Goal: Communication & Community: Answer question/provide support

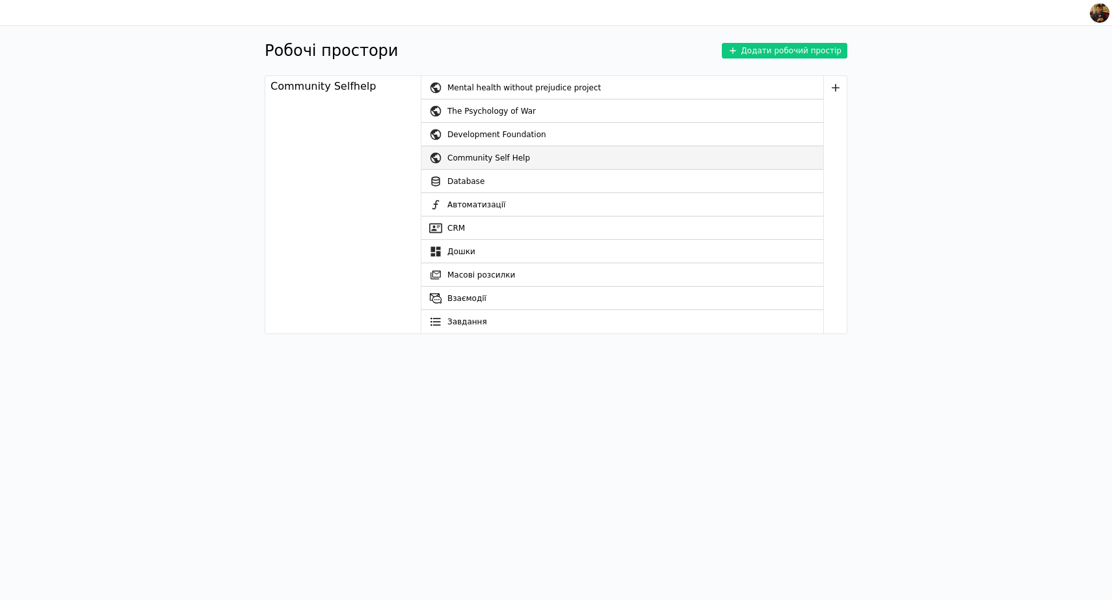
click at [485, 157] on div "Community Self Help" at bounding box center [636, 157] width 376 height 23
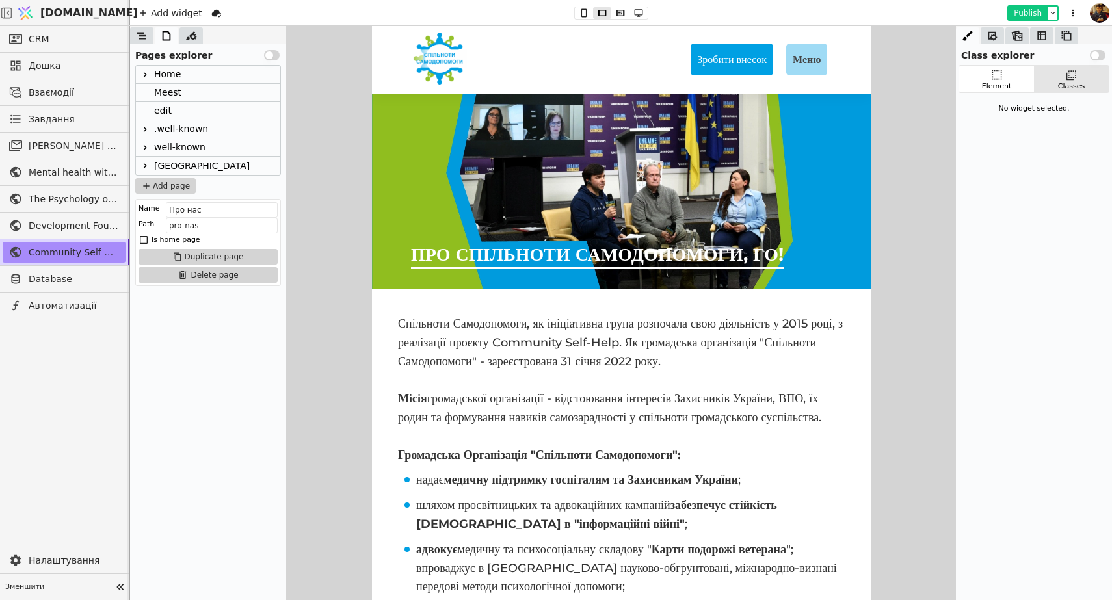
click at [1025, 10] on button "Publish" at bounding box center [1028, 13] width 38 height 13
click at [48, 273] on span "Database" at bounding box center [74, 280] width 90 height 14
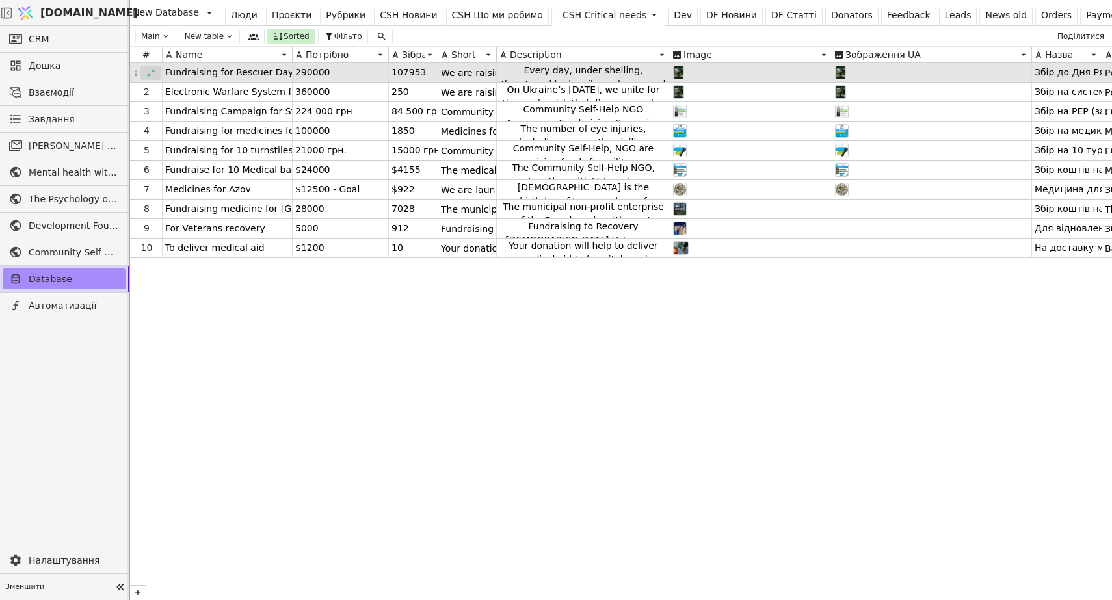
click at [150, 72] on icon at bounding box center [150, 72] width 9 height 9
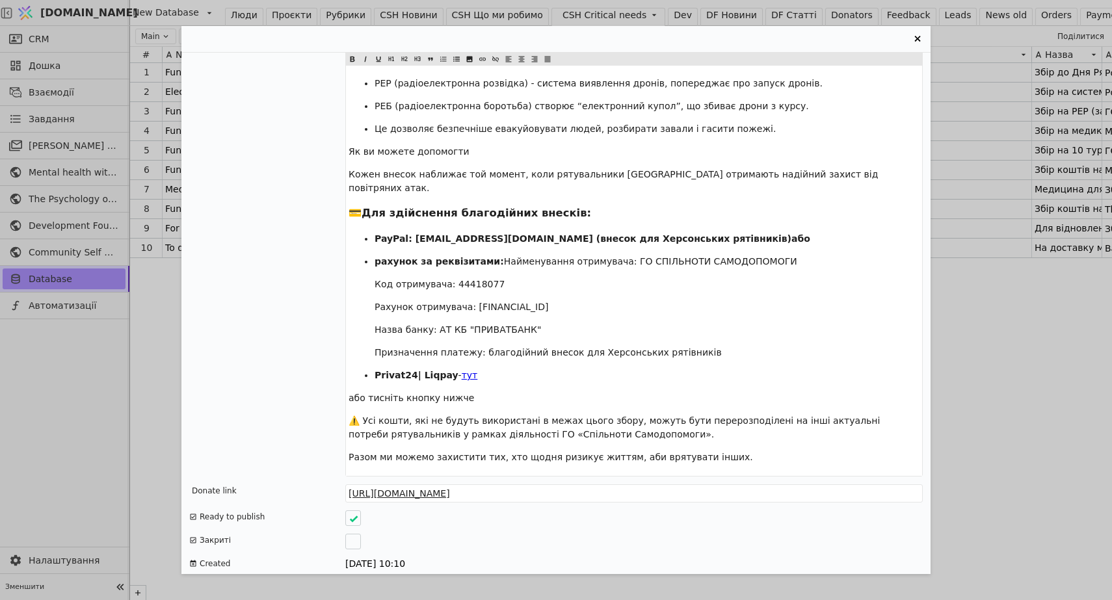
scroll to position [2289, 0]
click at [464, 371] on span "тут" at bounding box center [470, 376] width 16 height 10
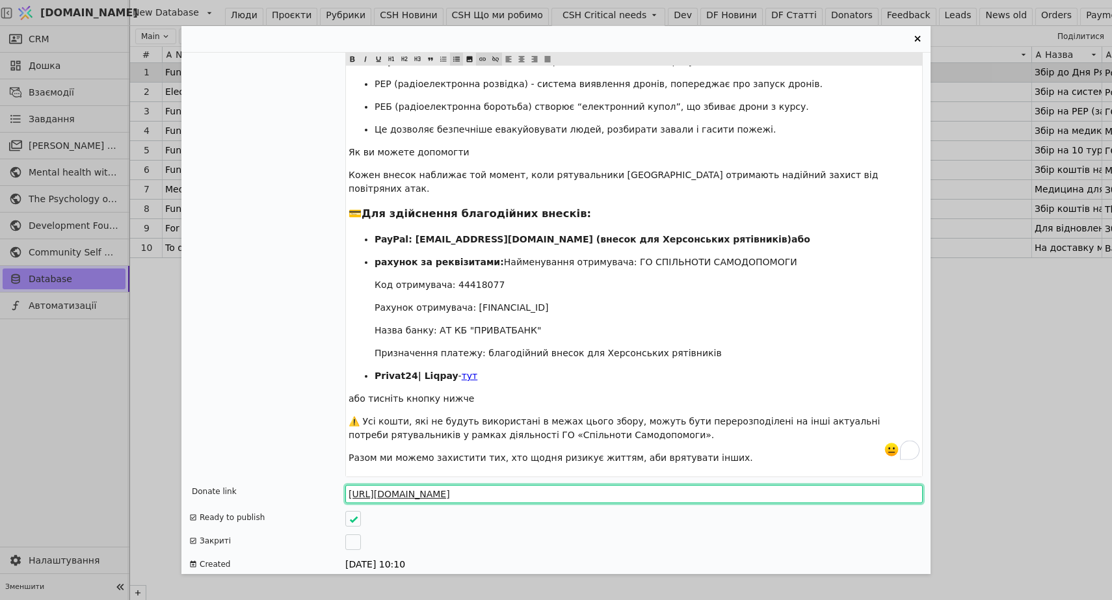
click at [474, 485] on input "[URL][DOMAIN_NAME]" at bounding box center [634, 494] width 578 height 18
click at [544, 485] on input "[URL][DOMAIN_NAME]" at bounding box center [634, 494] width 578 height 18
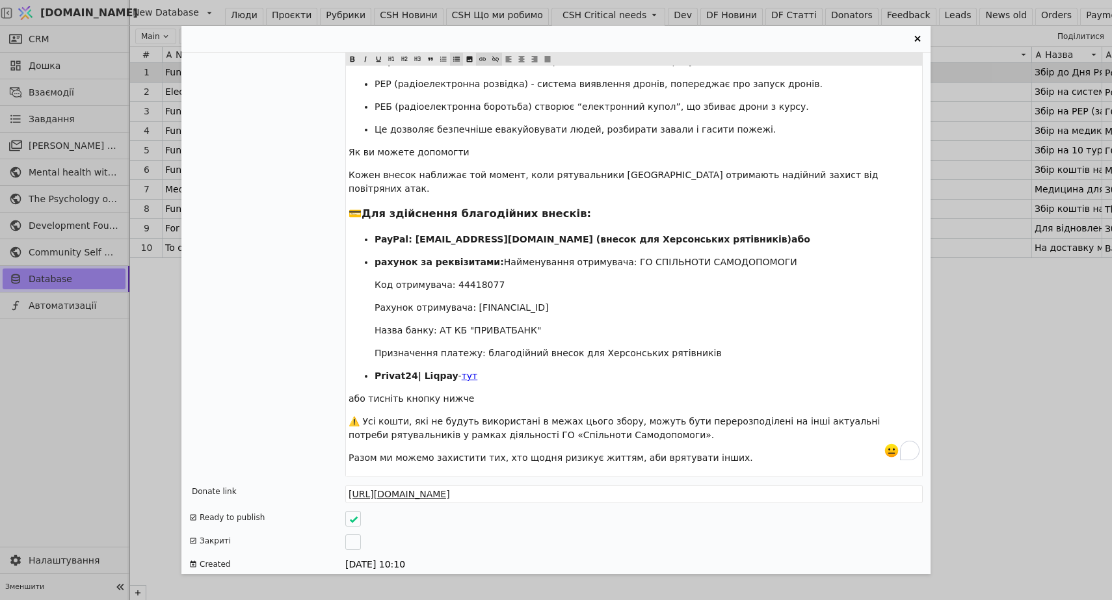
click at [465, 371] on span "тут" at bounding box center [470, 376] width 16 height 10
drag, startPoint x: 472, startPoint y: 349, endPoint x: 458, endPoint y: 349, distance: 14.3
click at [458, 370] on p "Privat24| Liqpay - $ тут $ ﻿" at bounding box center [647, 377] width 545 height 14
click at [496, 57] on icon "Entry Card" at bounding box center [496, 59] width 8 height 16
click at [479, 339] on ul "PayPal: [EMAIL_ADDRESS][DOMAIN_NAME] (внесок для Херсонських рятівників)або рах…" at bounding box center [634, 308] width 571 height 150
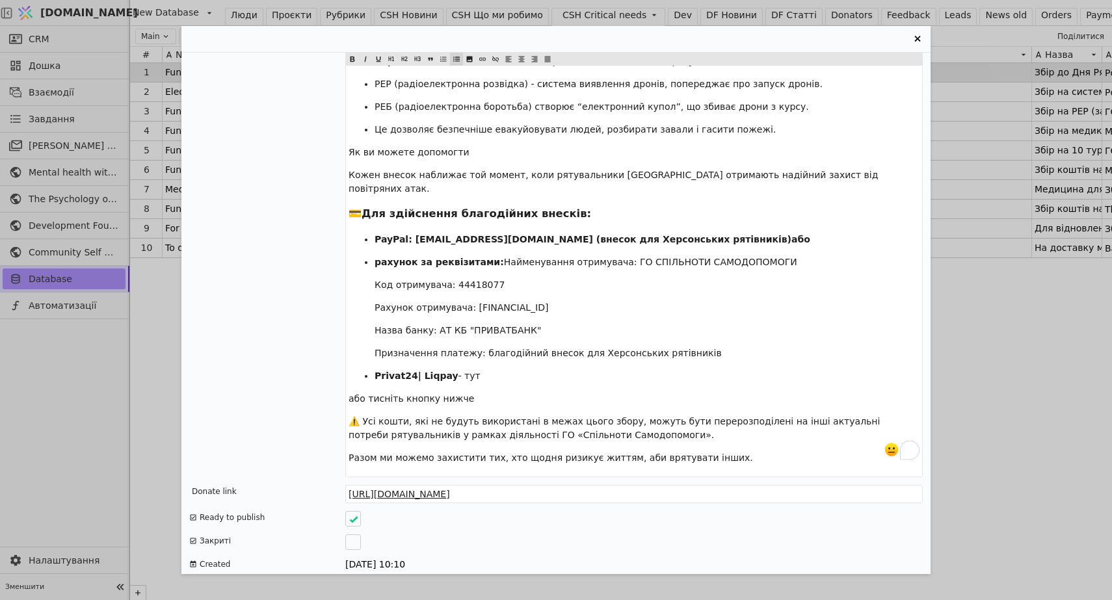
drag, startPoint x: 459, startPoint y: 350, endPoint x: 472, endPoint y: 349, distance: 13.0
click at [472, 370] on p "Privat24| Liqpay - тут" at bounding box center [647, 377] width 545 height 14
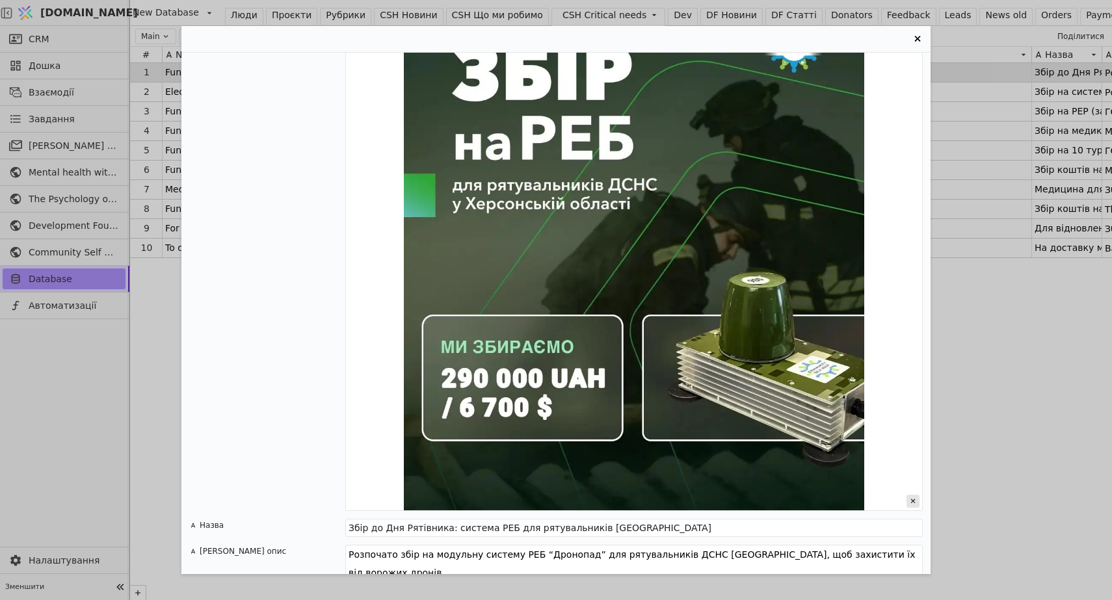
scroll to position [1453, 0]
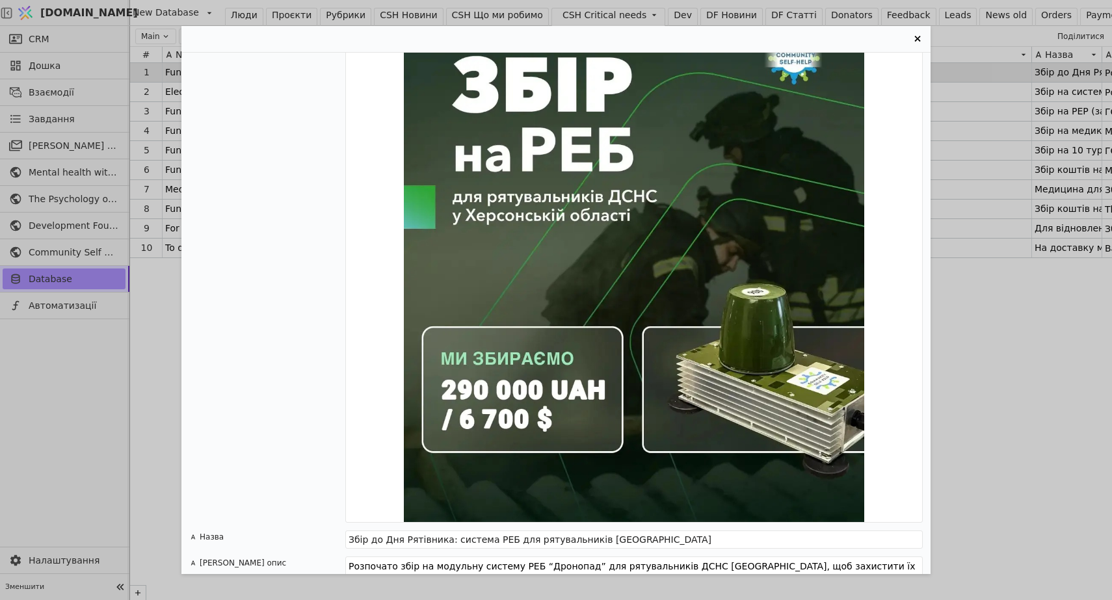
click at [919, 38] on icon "Entry Card" at bounding box center [918, 39] width 6 height 6
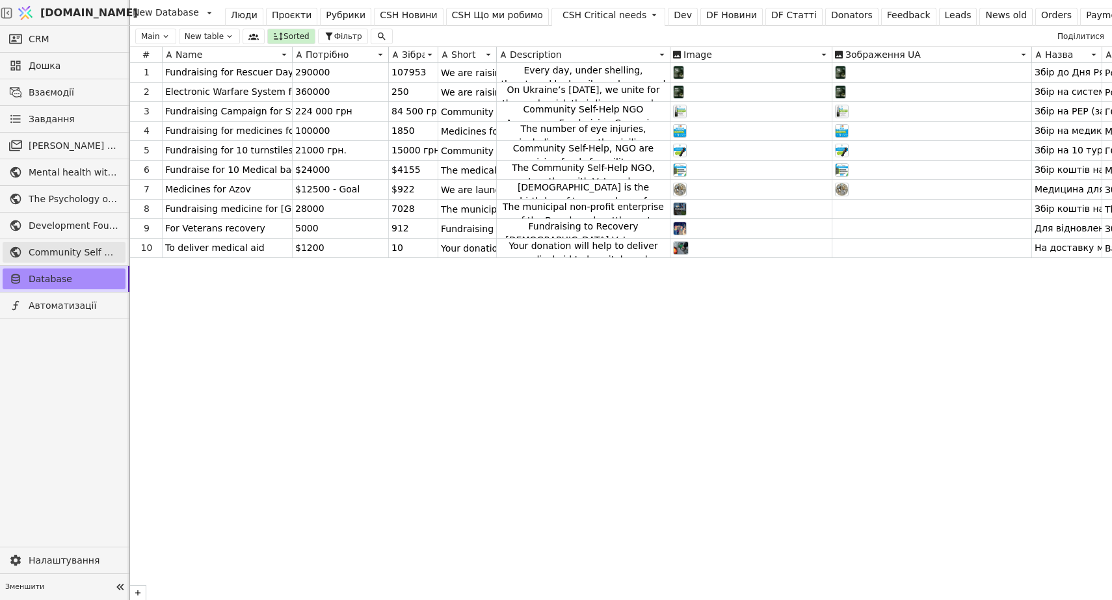
click at [82, 252] on span "Community Self Help" at bounding box center [74, 253] width 90 height 14
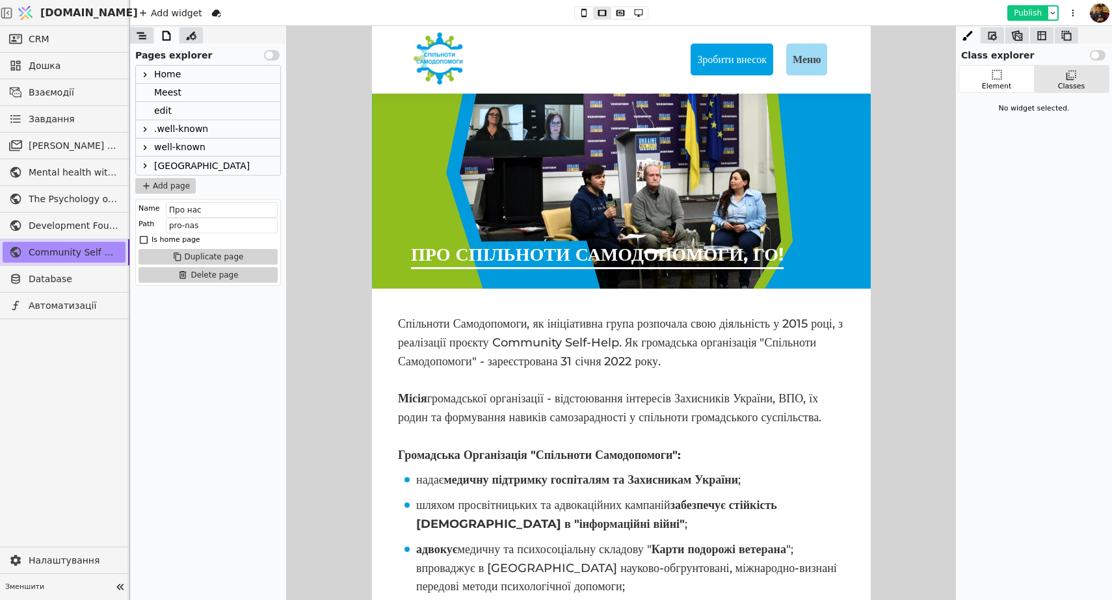
click at [1024, 10] on button "Publish" at bounding box center [1028, 13] width 38 height 13
click at [1021, 9] on button "Publish" at bounding box center [1028, 13] width 38 height 13
click at [145, 167] on icon at bounding box center [145, 166] width 10 height 10
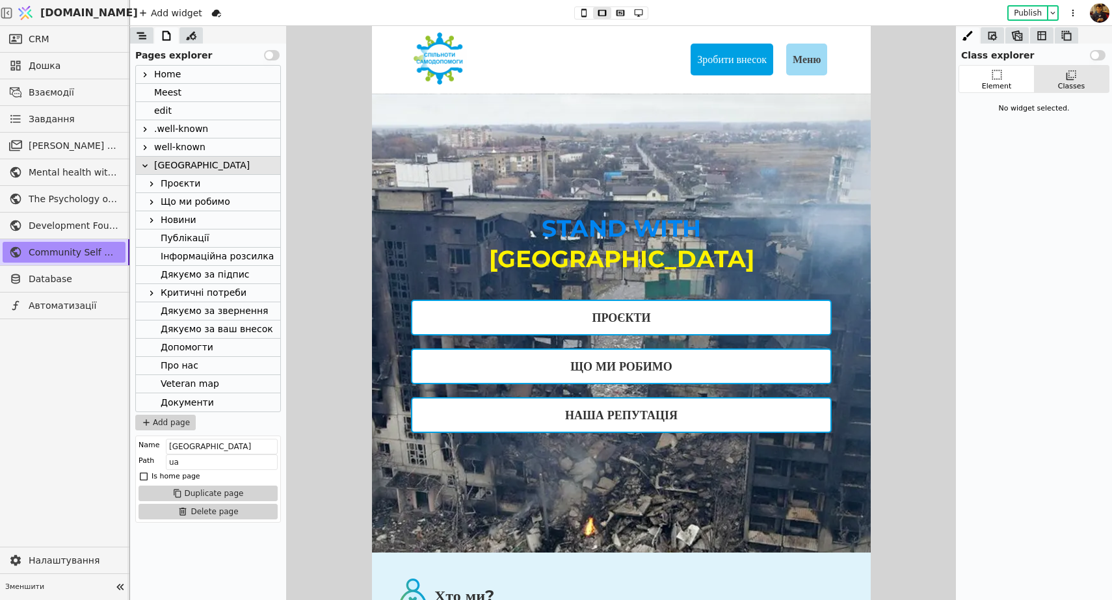
click at [153, 293] on icon at bounding box center [151, 293] width 3 height 5
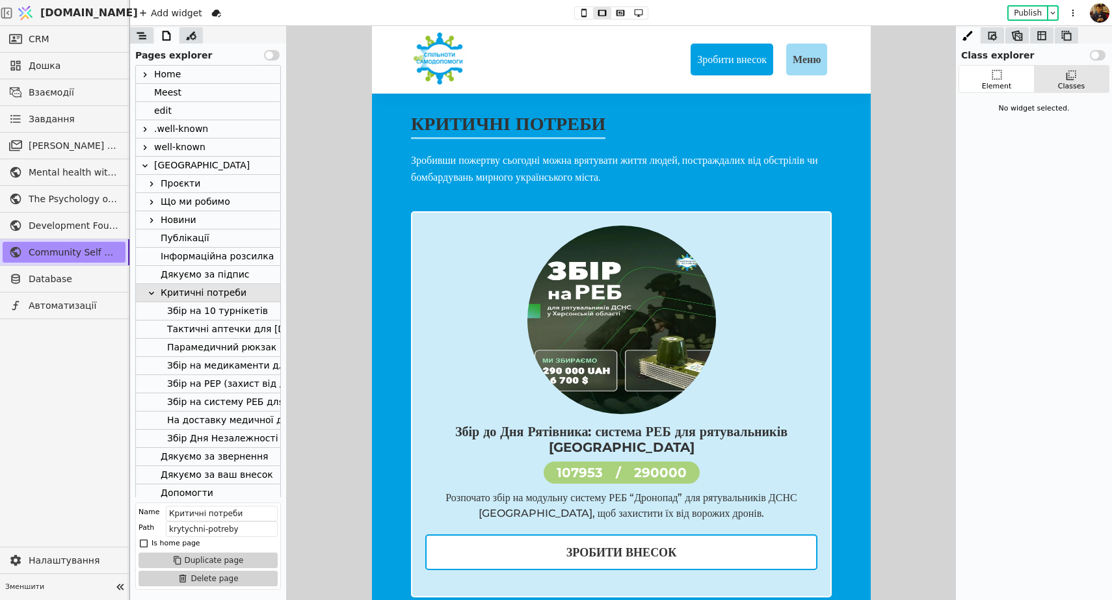
click at [196, 386] on div "Збір на РЕР (захист від дронів) для рятувальників з [GEOGRAPHIC_DATA]" at bounding box center [340, 384] width 347 height 18
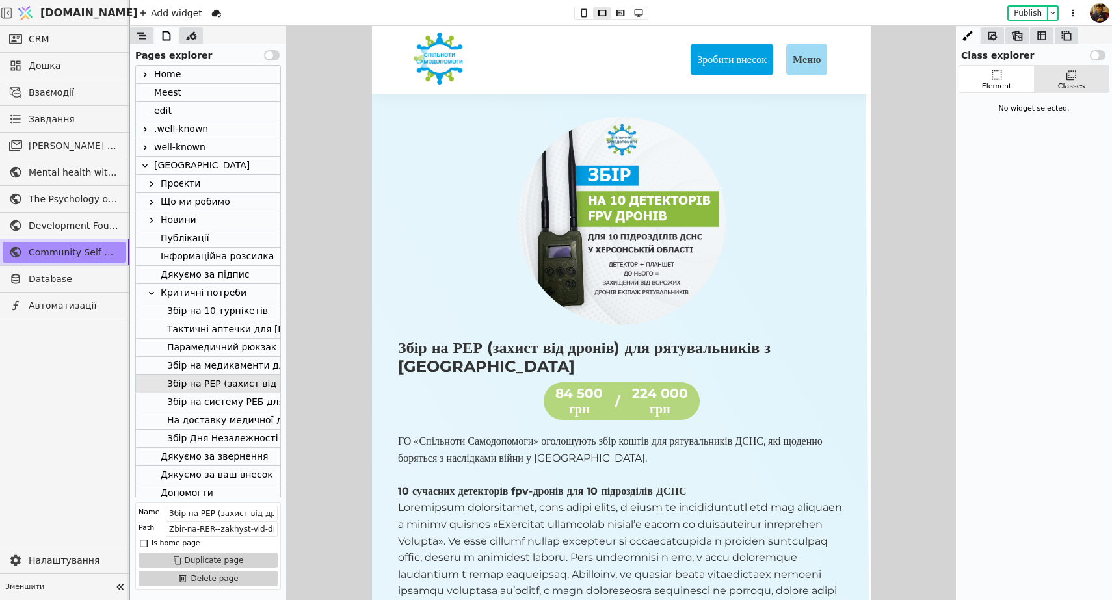
click at [195, 404] on div "Збір на систему РЕБ для рятувальників ДСНС [GEOGRAPHIC_DATA]." at bounding box center [327, 403] width 321 height 18
